Goal: Check status: Check status

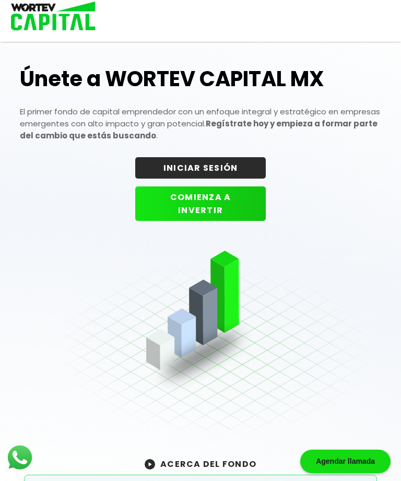
click at [219, 167] on button "INICIAR SESIÓN" at bounding box center [200, 167] width 131 height 21
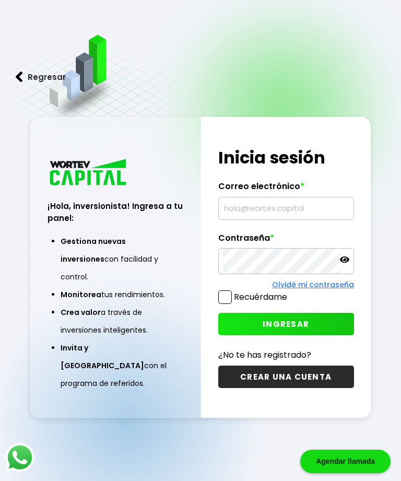
click at [284, 219] on input "text" at bounding box center [286, 209] width 126 height 22
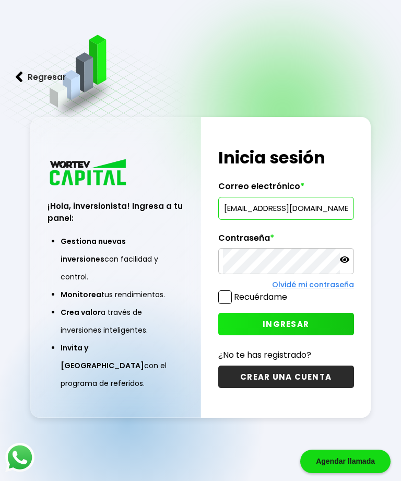
type input "[EMAIL_ADDRESS][DOMAIN_NAME]"
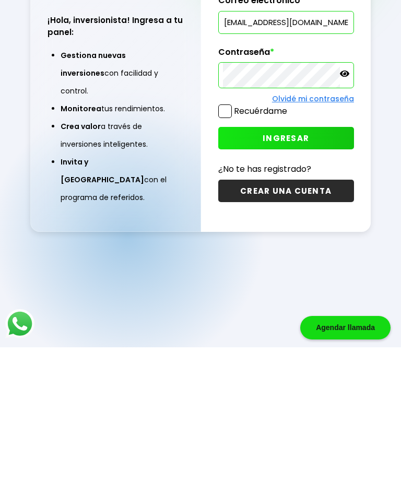
click at [309, 261] on button "INGRESAR" at bounding box center [286, 272] width 136 height 22
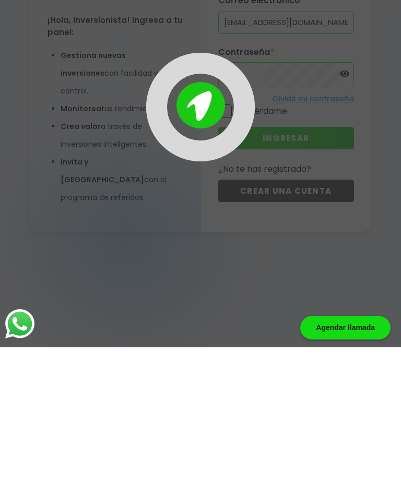
scroll to position [52, 0]
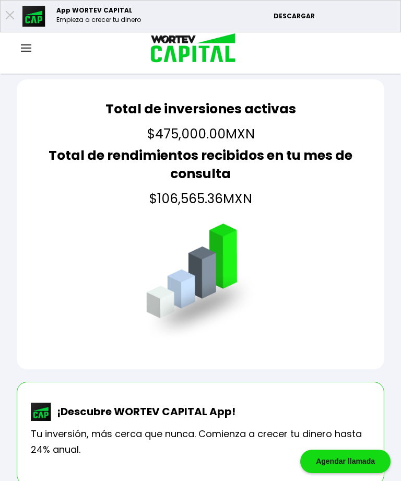
click at [30, 48] on img at bounding box center [26, 47] width 10 height 7
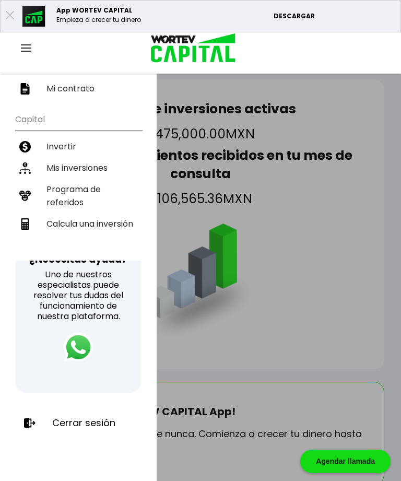
scroll to position [179, 0]
click at [90, 422] on p "Cerrar sesión" at bounding box center [83, 423] width 63 height 10
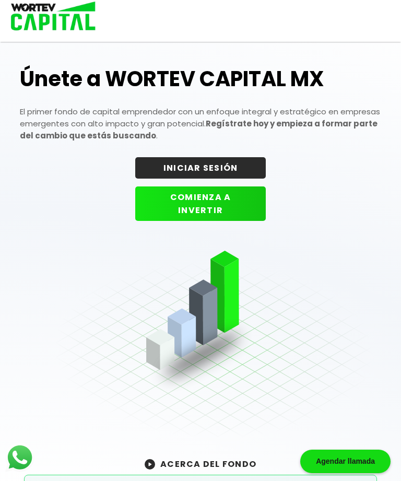
click at [221, 169] on button "INICIAR SESIÓN" at bounding box center [200, 167] width 131 height 21
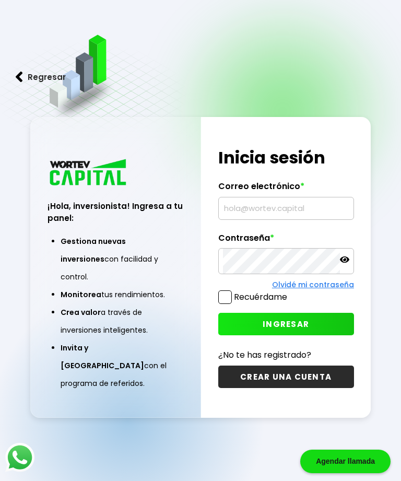
click at [271, 215] on input "text" at bounding box center [286, 209] width 126 height 22
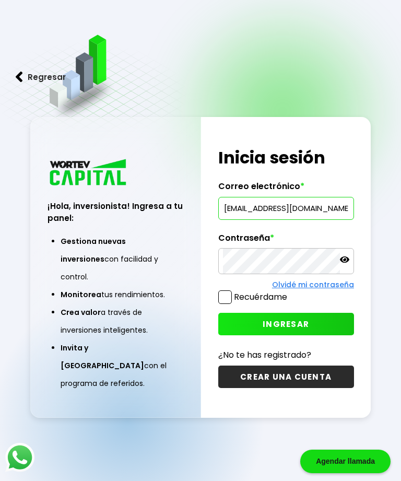
type input "[EMAIL_ADDRESS][DOMAIN_NAME]"
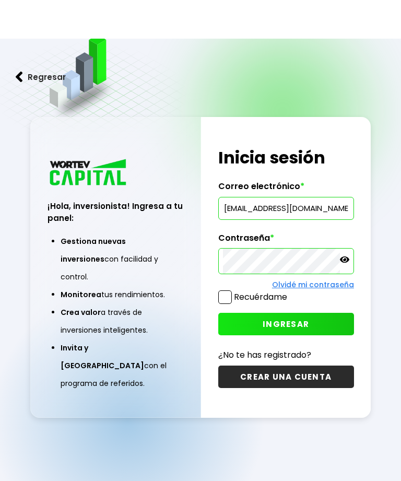
scroll to position [45, 0]
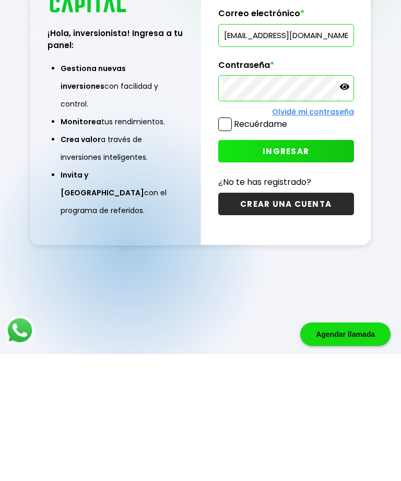
click at [305, 273] on span "INGRESAR" at bounding box center [286, 278] width 47 height 11
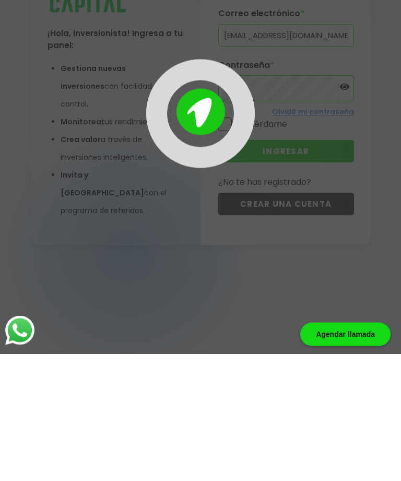
scroll to position [52, 0]
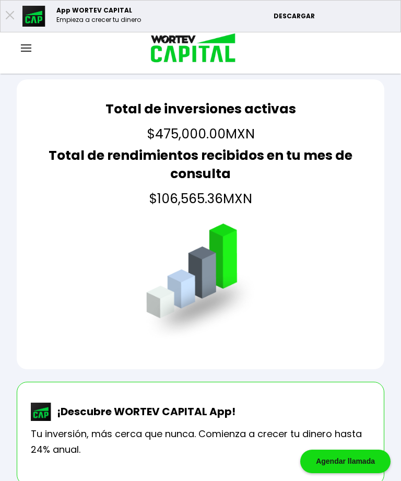
click at [26, 50] on img at bounding box center [26, 47] width 10 height 7
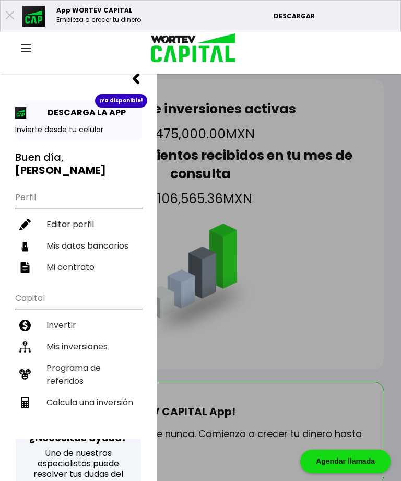
click at [98, 336] on li "Mis inversiones" at bounding box center [78, 346] width 127 height 21
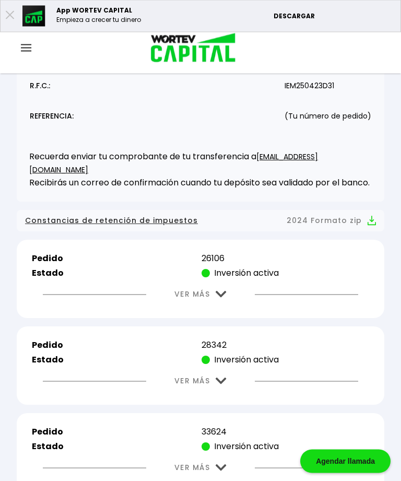
scroll to position [211, 0]
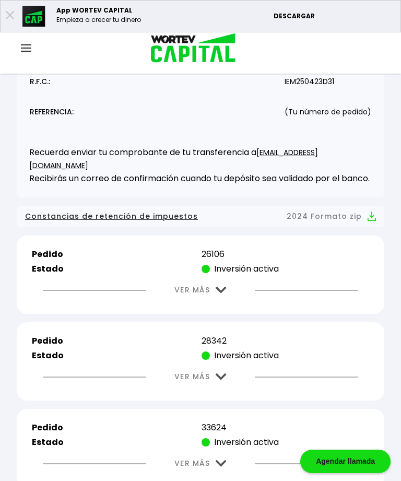
click at [223, 294] on img at bounding box center [221, 290] width 11 height 7
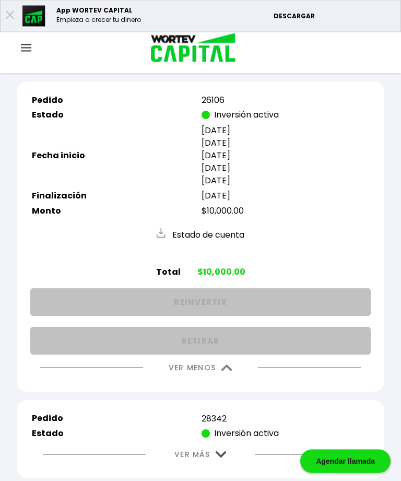
scroll to position [369, 0]
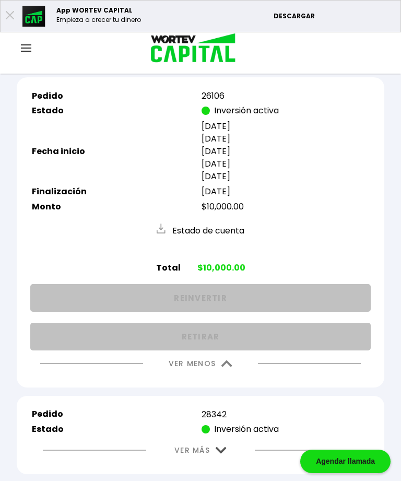
click at [223, 377] on button "VER MENOS" at bounding box center [200, 364] width 95 height 27
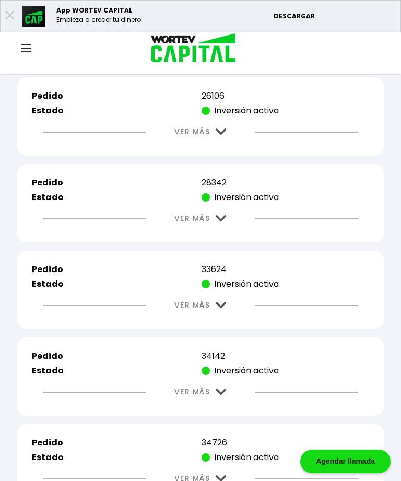
click at [225, 222] on img at bounding box center [221, 218] width 11 height 7
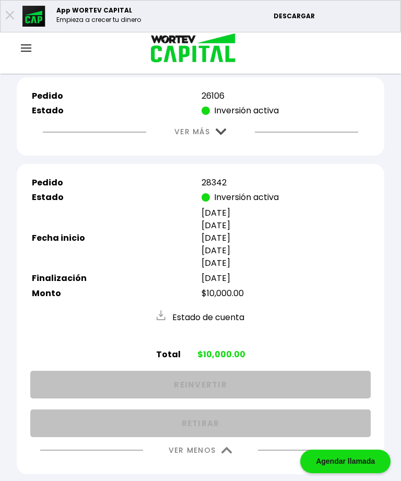
click at [231, 458] on button "VER MENOS" at bounding box center [200, 450] width 95 height 27
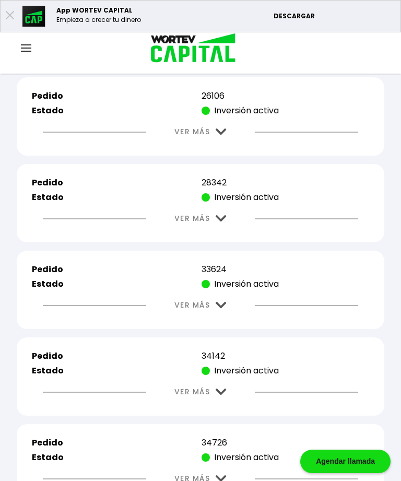
click at [225, 309] on img at bounding box center [221, 305] width 11 height 7
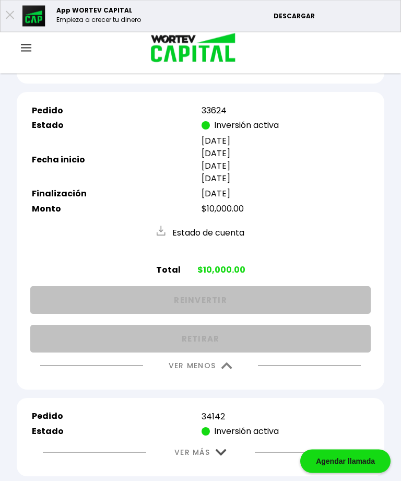
scroll to position [527, 0]
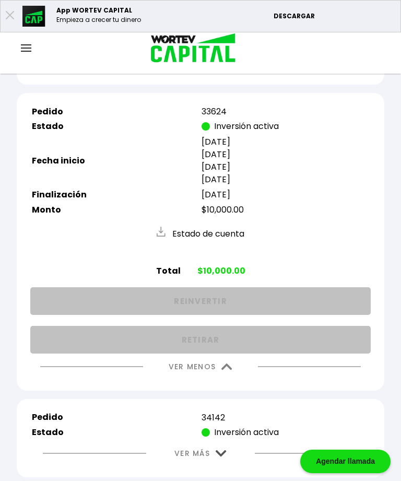
click at [227, 370] on img at bounding box center [227, 367] width 11 height 7
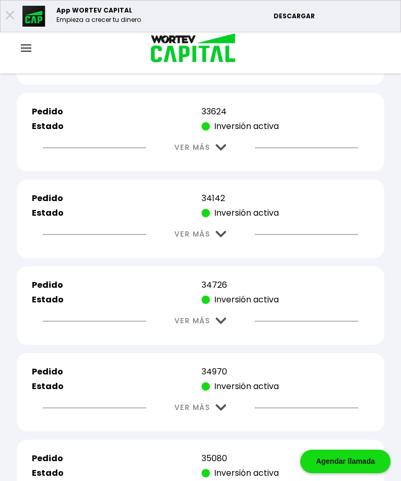
click at [218, 238] on img at bounding box center [221, 234] width 11 height 7
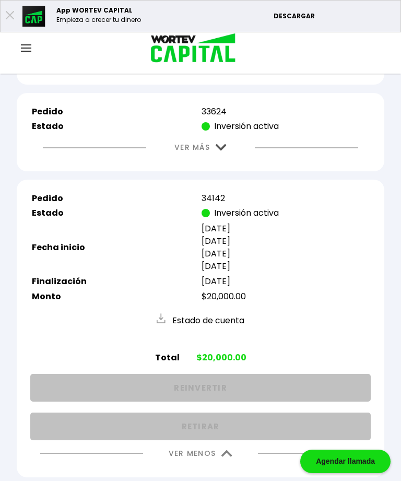
click at [222, 457] on img at bounding box center [227, 453] width 11 height 7
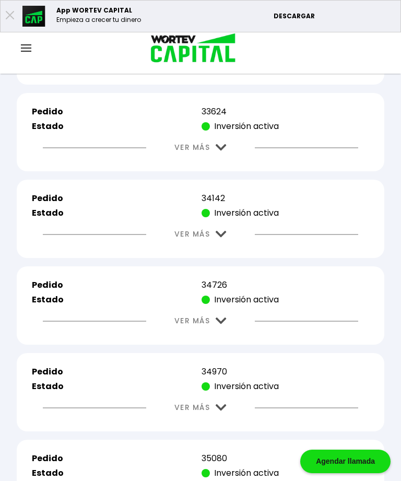
click at [224, 325] on img at bounding box center [221, 321] width 11 height 7
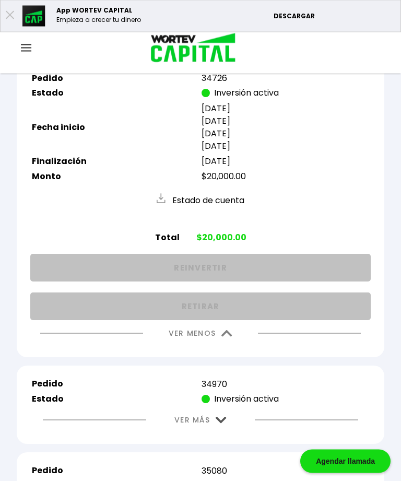
click at [230, 338] on img at bounding box center [227, 334] width 11 height 7
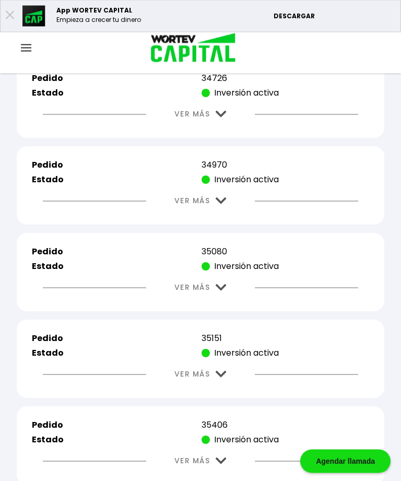
scroll to position [734, 0]
click at [222, 204] on img at bounding box center [221, 201] width 11 height 7
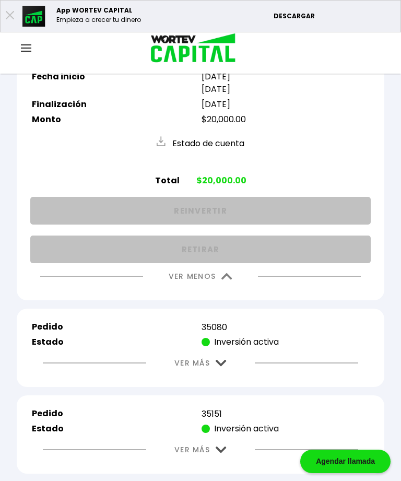
scroll to position [863, 0]
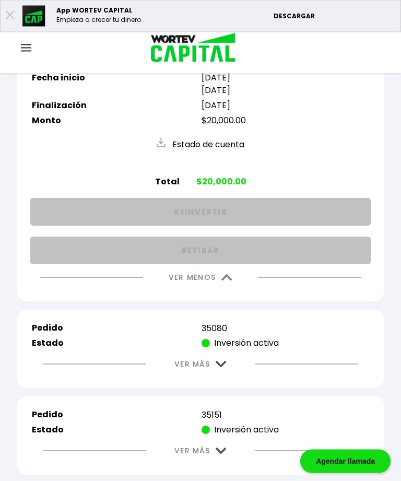
click at [223, 282] on img at bounding box center [227, 278] width 11 height 7
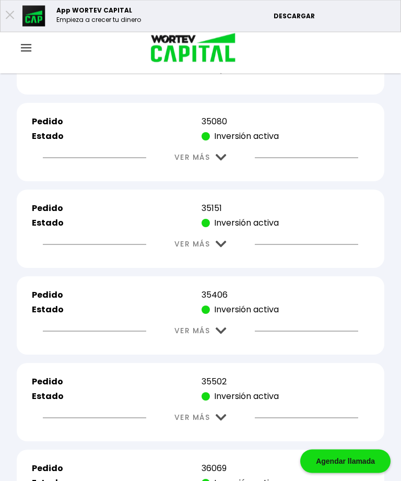
scroll to position [864, 0]
click at [221, 161] on img at bounding box center [221, 157] width 11 height 7
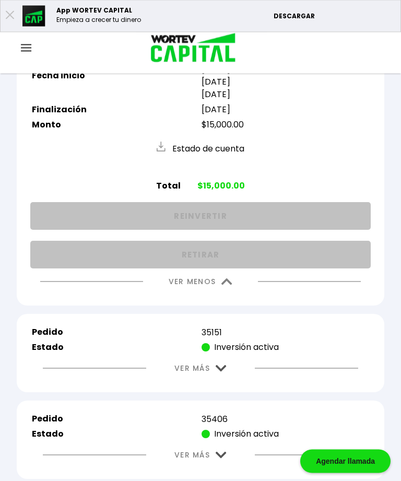
scroll to position [960, 0]
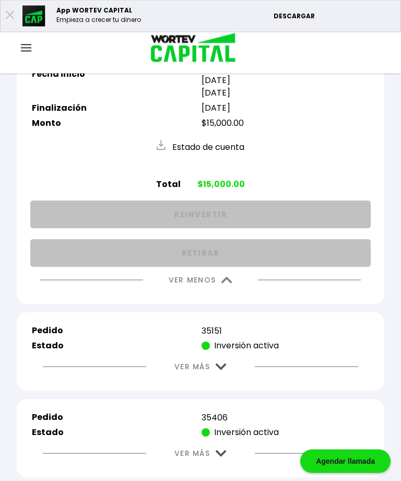
click at [229, 284] on img at bounding box center [227, 280] width 11 height 7
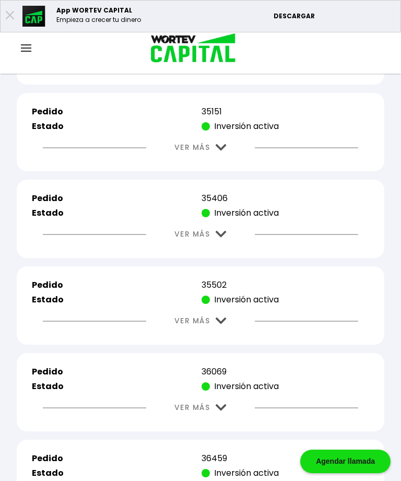
click at [217, 151] on img at bounding box center [221, 147] width 11 height 7
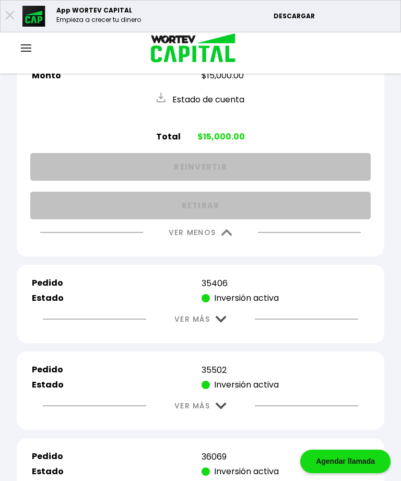
scroll to position [1094, 0]
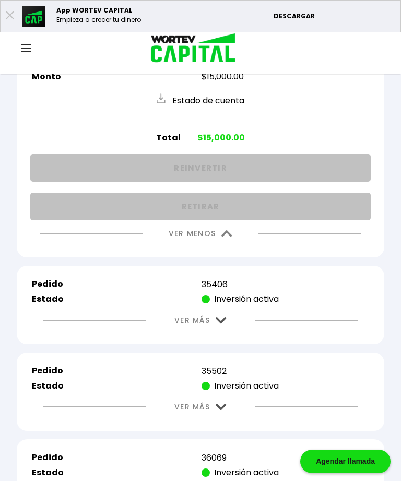
click at [227, 237] on img at bounding box center [227, 233] width 11 height 7
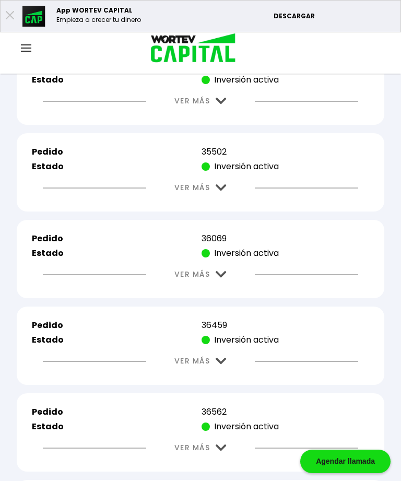
click at [222, 105] on img at bounding box center [221, 101] width 11 height 7
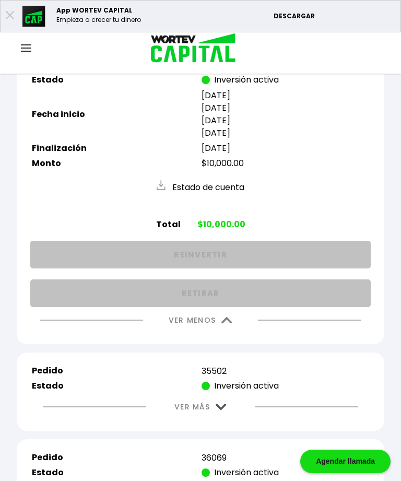
click at [234, 334] on button "VER MENOS" at bounding box center [200, 320] width 95 height 27
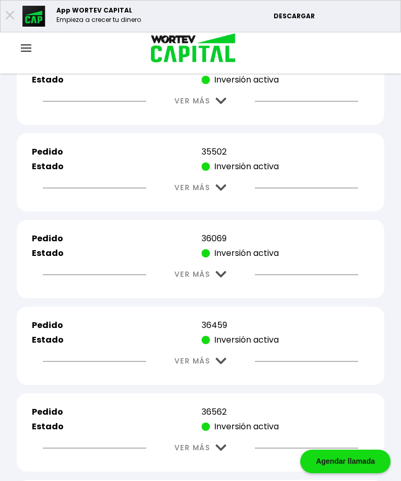
click at [221, 191] on img at bounding box center [221, 187] width 11 height 7
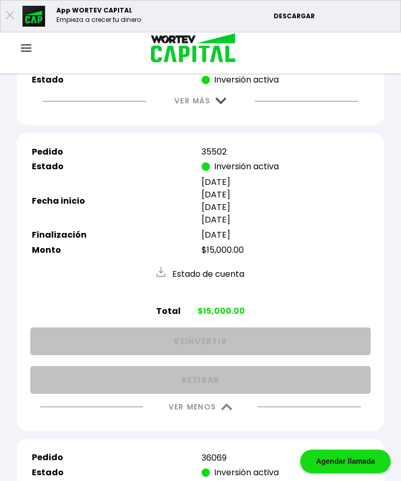
click at [223, 411] on img at bounding box center [227, 407] width 11 height 7
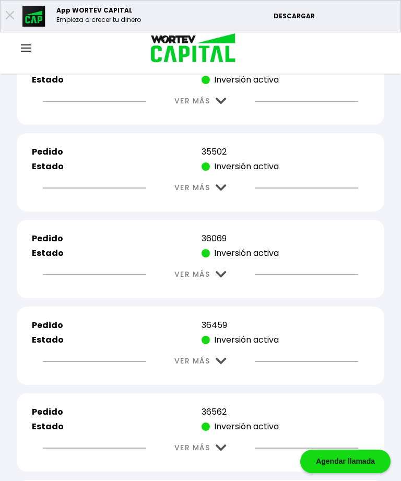
click at [227, 278] on img at bounding box center [221, 274] width 11 height 7
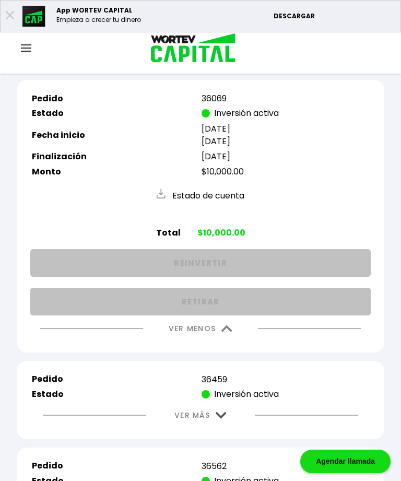
scroll to position [1251, 0]
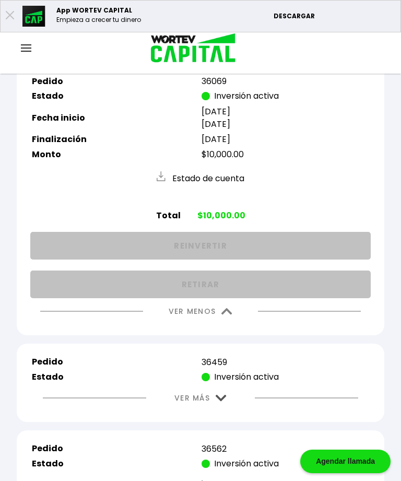
click at [227, 315] on img at bounding box center [227, 311] width 11 height 7
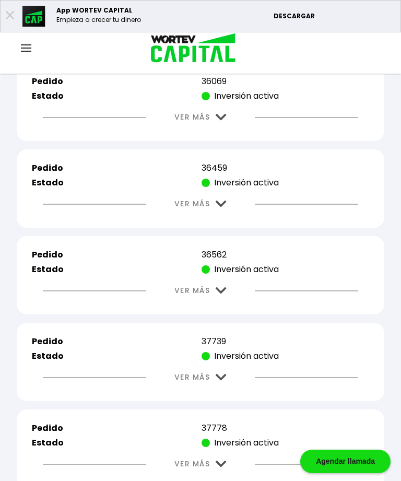
click at [225, 207] on img at bounding box center [221, 204] width 11 height 7
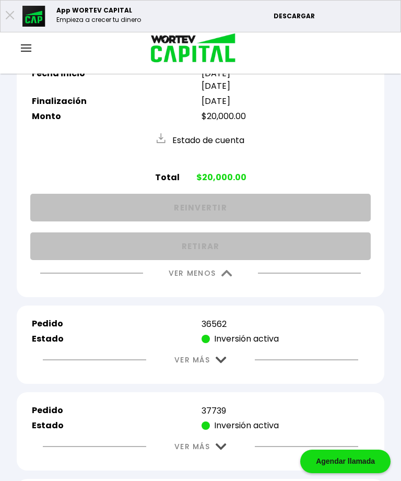
scroll to position [1385, 0]
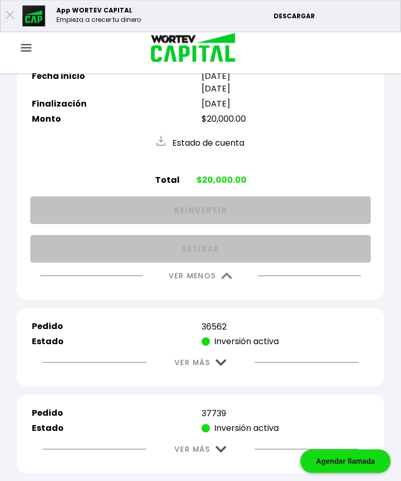
click at [224, 280] on img at bounding box center [227, 276] width 11 height 7
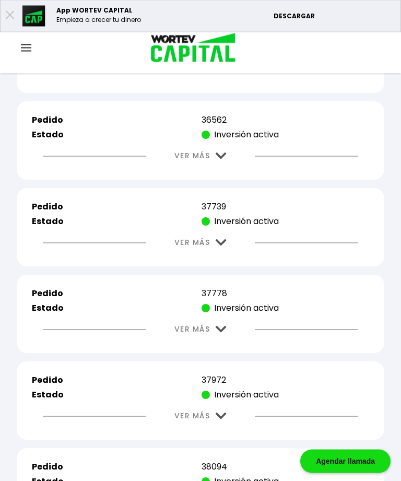
scroll to position [1386, 0]
click at [227, 169] on button "VER MÁS" at bounding box center [201, 156] width 84 height 27
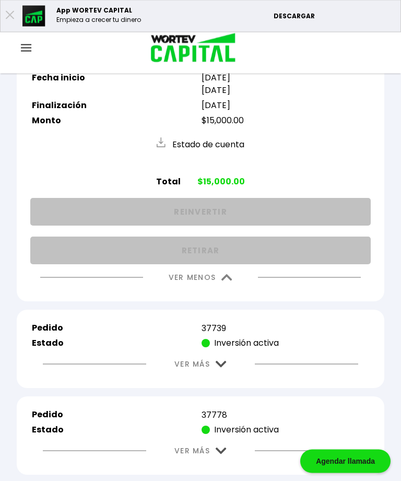
click at [230, 282] on img at bounding box center [227, 278] width 11 height 7
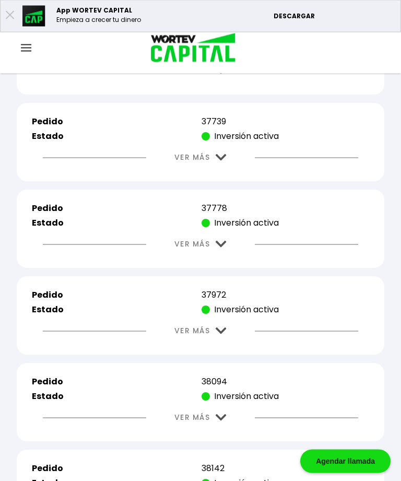
scroll to position [1471, 0]
click at [223, 161] on img at bounding box center [221, 157] width 11 height 7
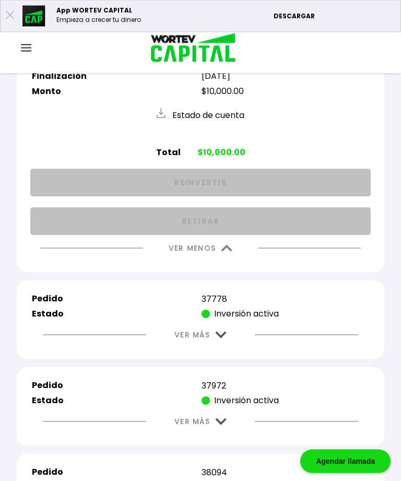
scroll to position [1574, 0]
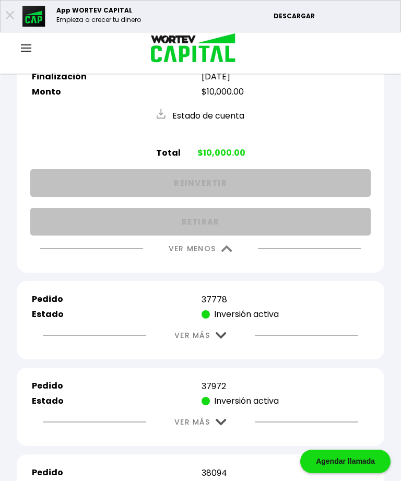
click at [230, 252] on img at bounding box center [227, 249] width 11 height 7
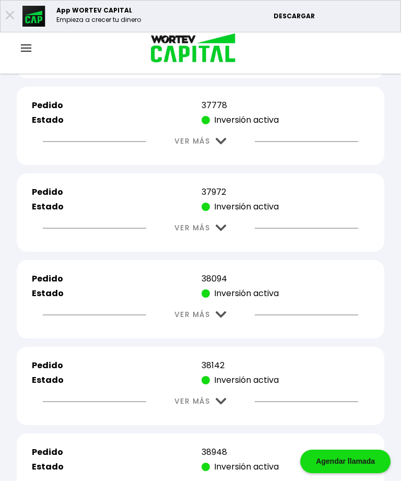
click at [223, 145] on img at bounding box center [221, 141] width 11 height 7
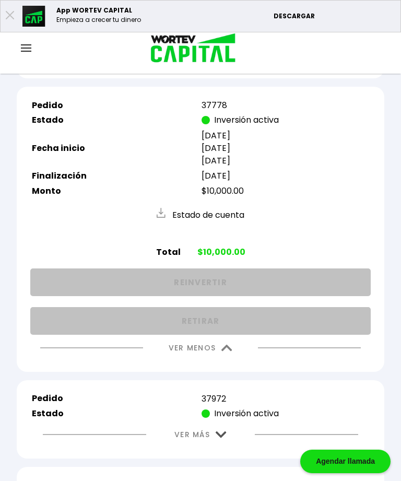
click at [229, 352] on img at bounding box center [227, 348] width 11 height 7
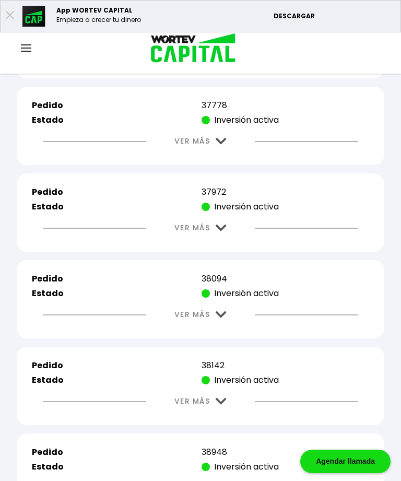
click at [221, 231] on img at bounding box center [221, 228] width 11 height 7
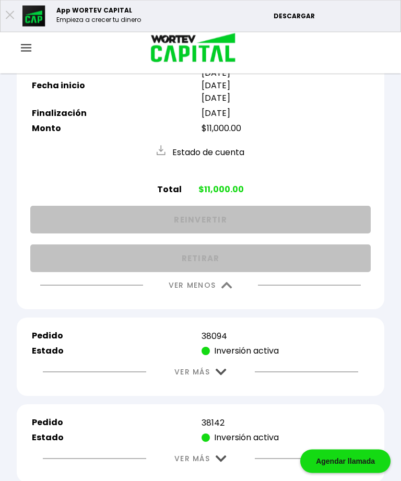
click at [232, 289] on img at bounding box center [227, 286] width 11 height 7
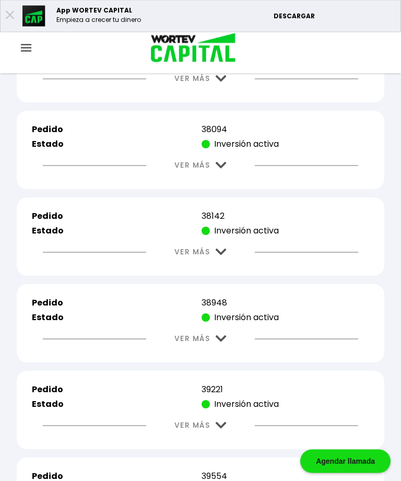
scroll to position [1723, 0]
click at [224, 169] on img at bounding box center [221, 165] width 11 height 7
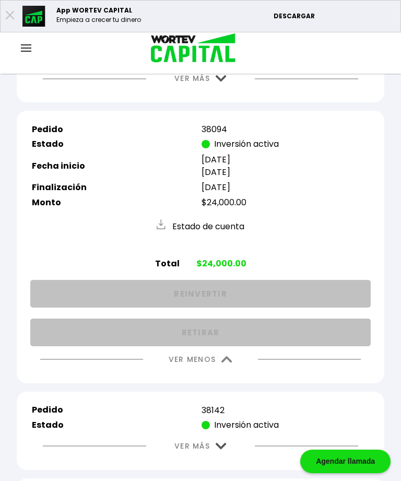
click at [227, 363] on img at bounding box center [227, 359] width 11 height 7
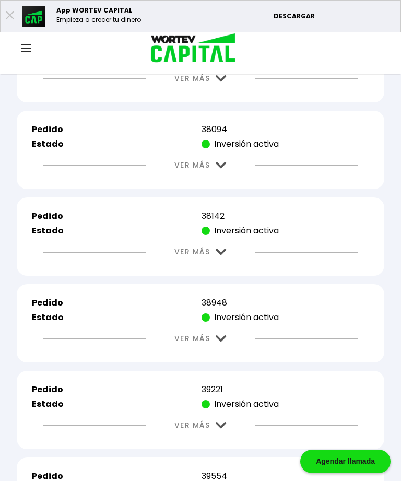
click at [221, 256] on img at bounding box center [221, 252] width 11 height 7
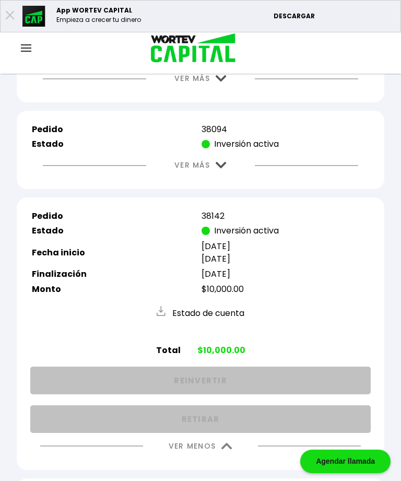
click at [234, 460] on button "VER MENOS" at bounding box center [200, 446] width 95 height 27
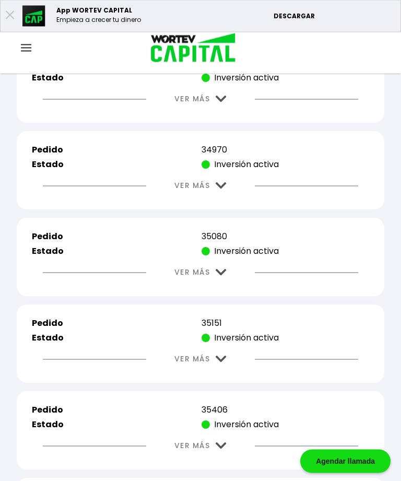
scroll to position [0, 0]
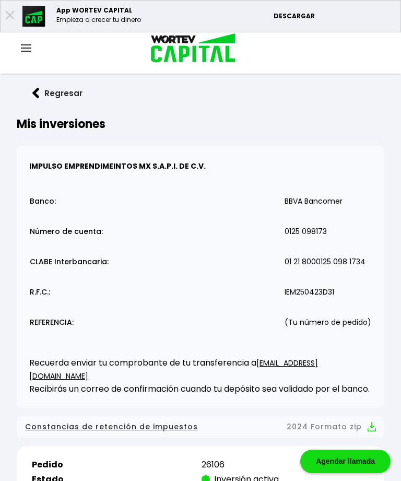
click at [30, 49] on img at bounding box center [26, 47] width 10 height 7
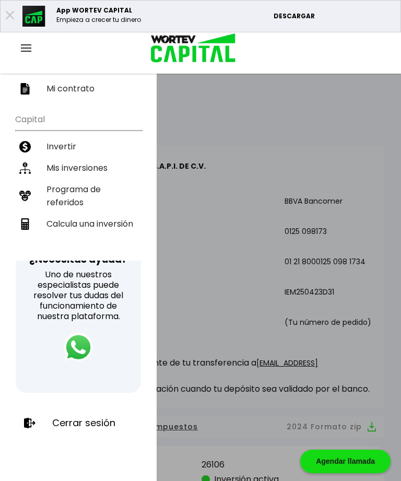
scroll to position [179, 0]
click at [89, 422] on p "Cerrar sesión" at bounding box center [83, 423] width 63 height 10
